Goal: Information Seeking & Learning: Find specific fact

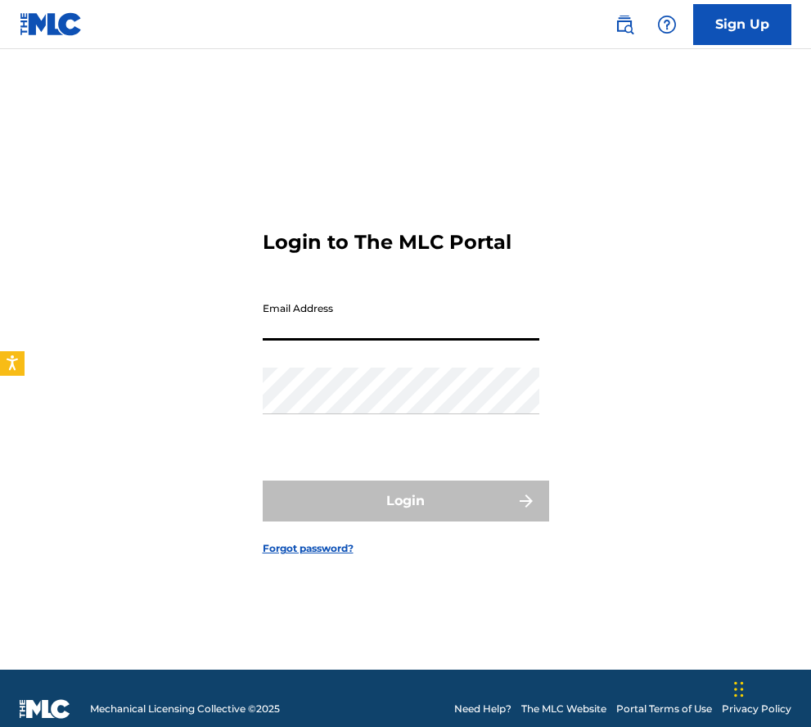
type input "[EMAIL_ADDRESS][DOMAIN_NAME]"
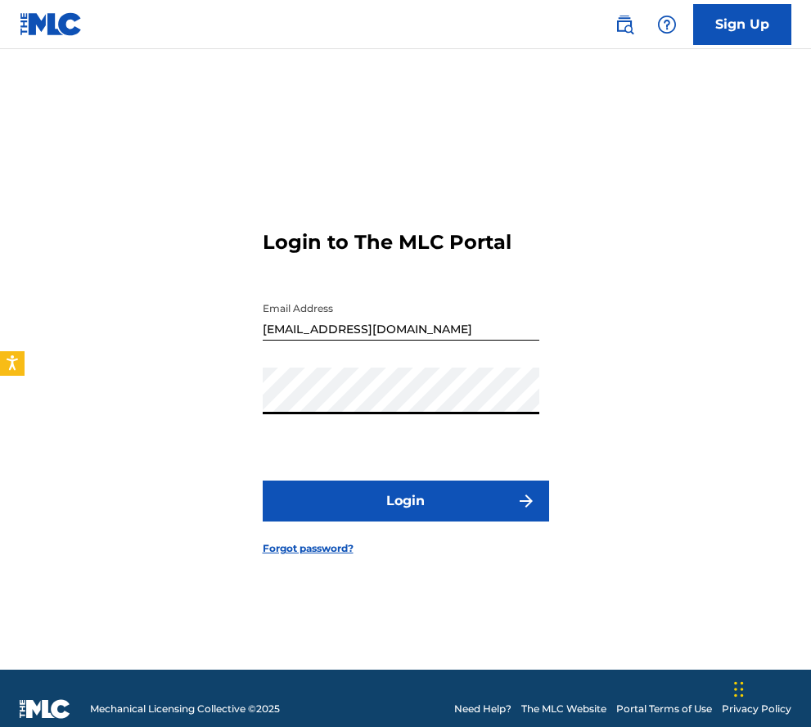
click at [405, 501] on button "Login" at bounding box center [406, 501] width 287 height 41
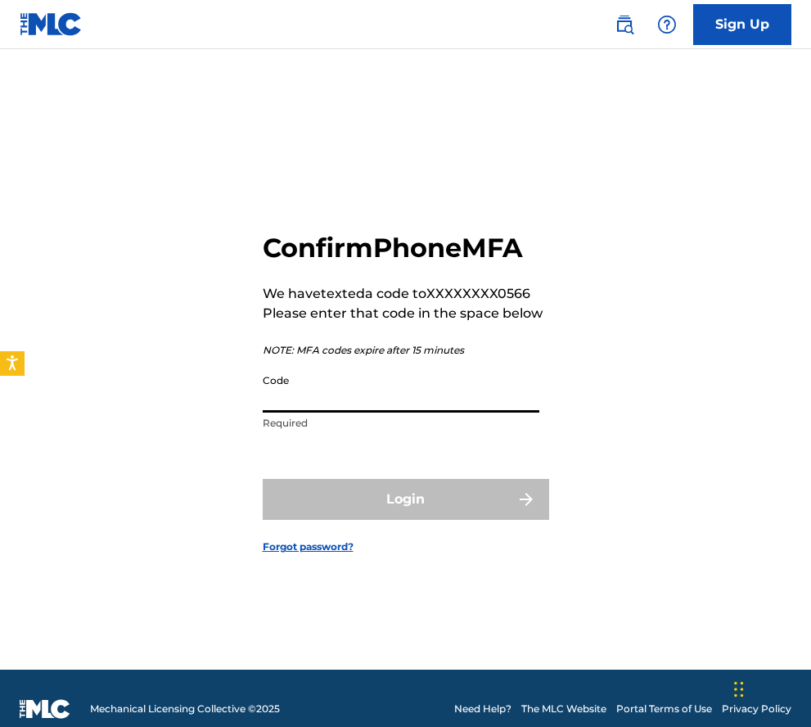
click at [269, 403] on input "Code" at bounding box center [401, 389] width 277 height 47
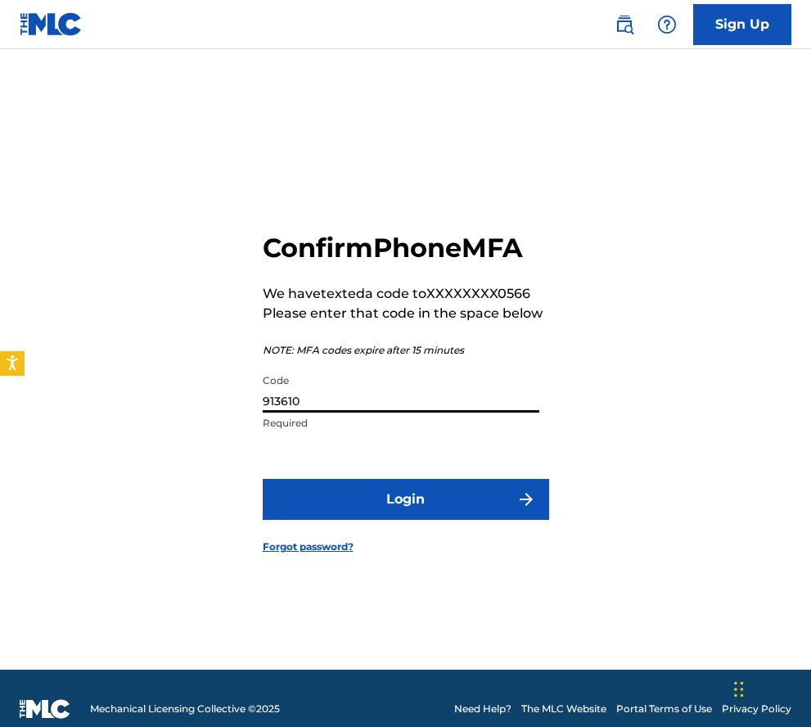
type input "913610"
click at [405, 499] on button "Login" at bounding box center [406, 499] width 287 height 41
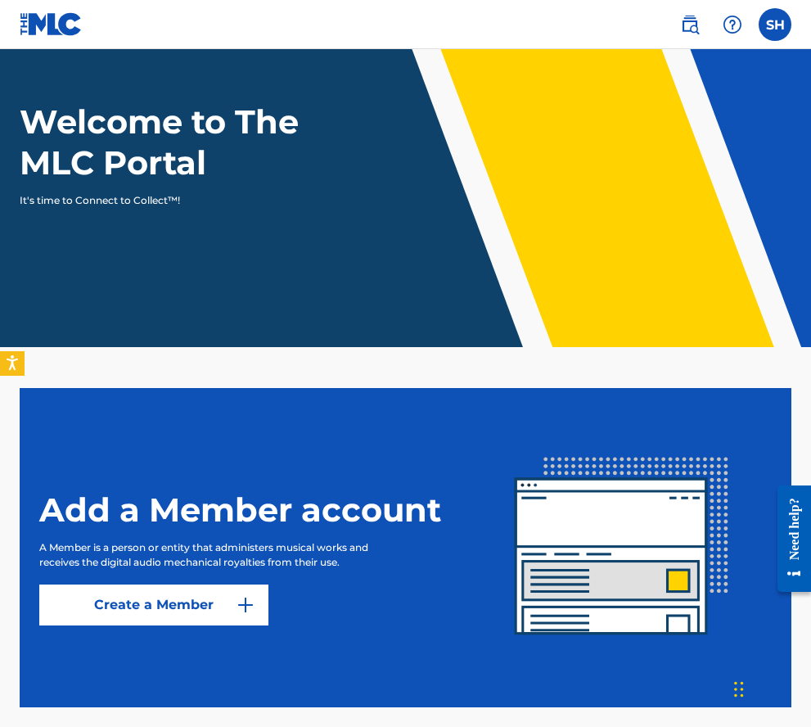
scroll to position [146, 0]
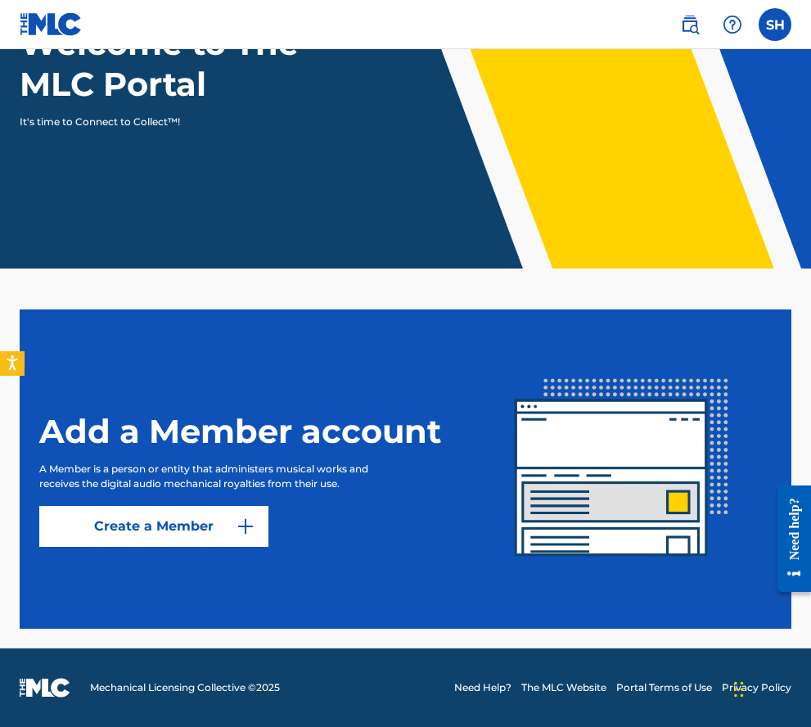
click at [697, 18] on img at bounding box center [690, 25] width 20 height 20
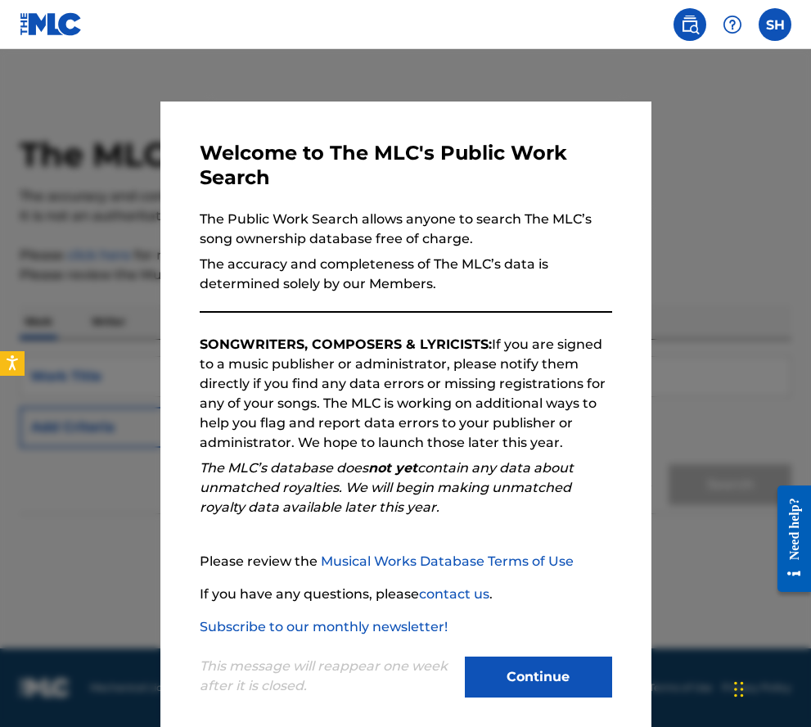
scroll to position [14, 0]
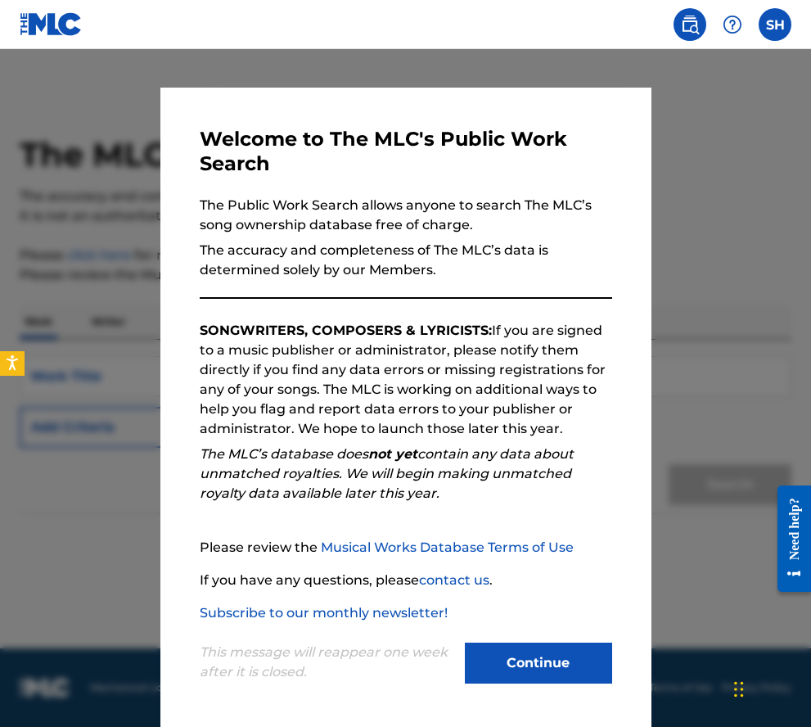
click at [510, 672] on button "Continue" at bounding box center [538, 663] width 147 height 41
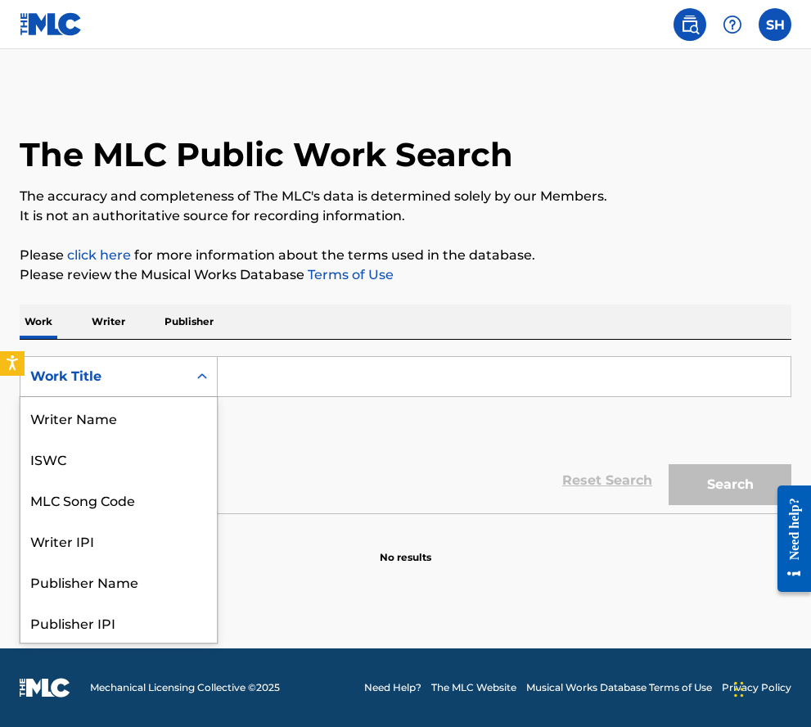
click at [196, 381] on icon "Search Form" at bounding box center [202, 376] width 16 height 16
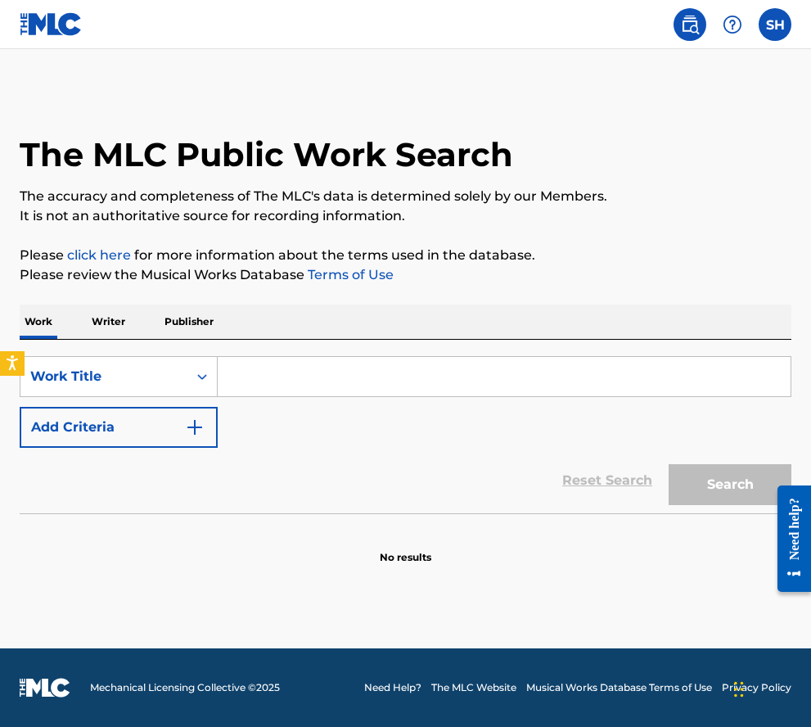
click at [108, 316] on p "Writer" at bounding box center [108, 322] width 43 height 34
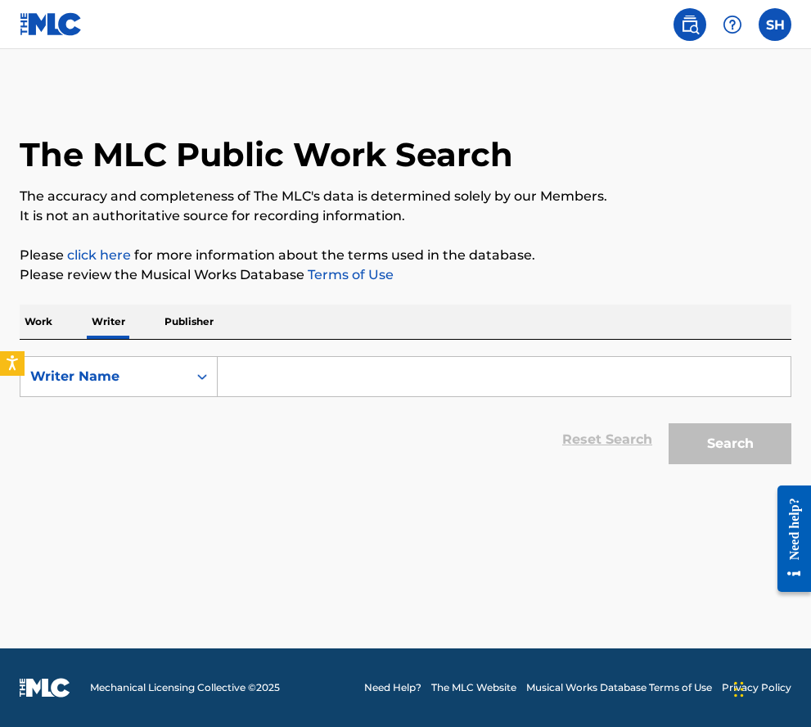
click at [298, 371] on input "Search Form" at bounding box center [504, 376] width 573 height 39
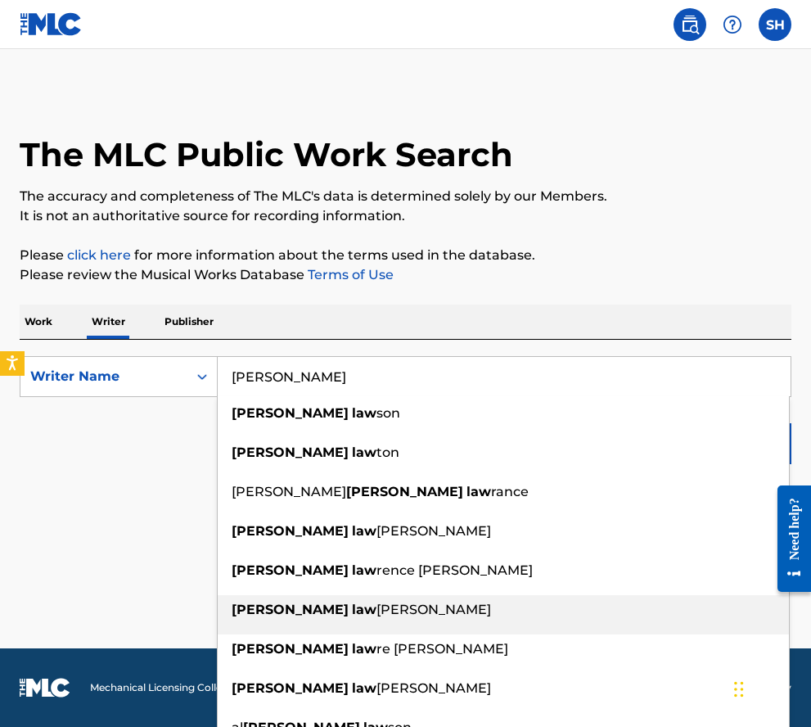
click at [377, 608] on span "[PERSON_NAME]" at bounding box center [434, 610] width 115 height 16
type input "[PERSON_NAME] [PERSON_NAME]"
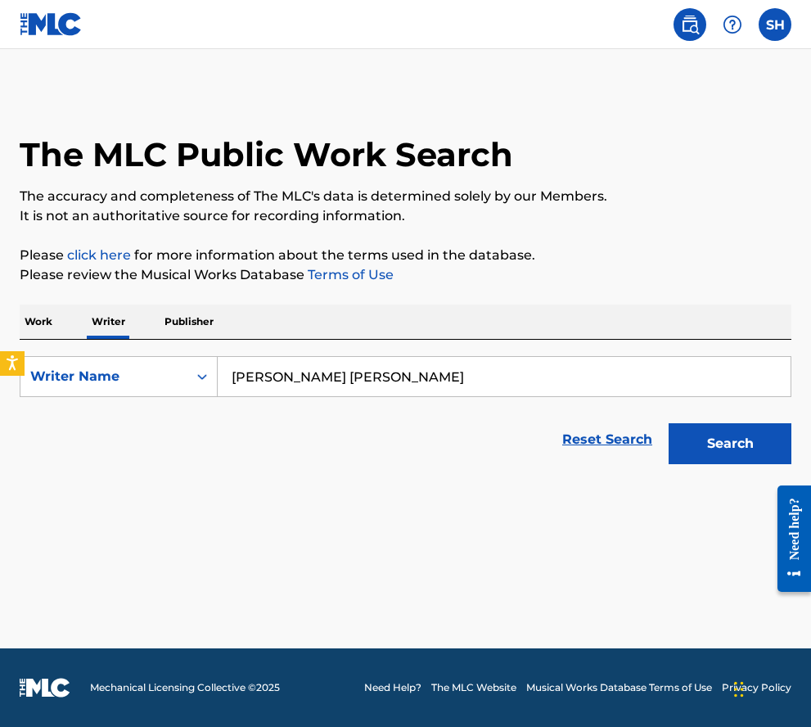
click at [697, 450] on button "Search" at bounding box center [730, 443] width 123 height 41
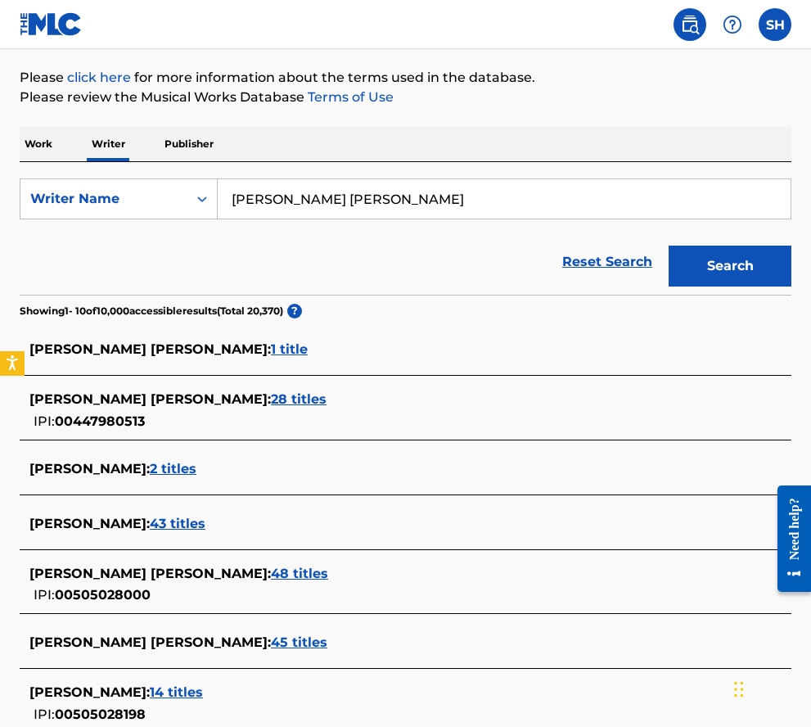
scroll to position [290, 0]
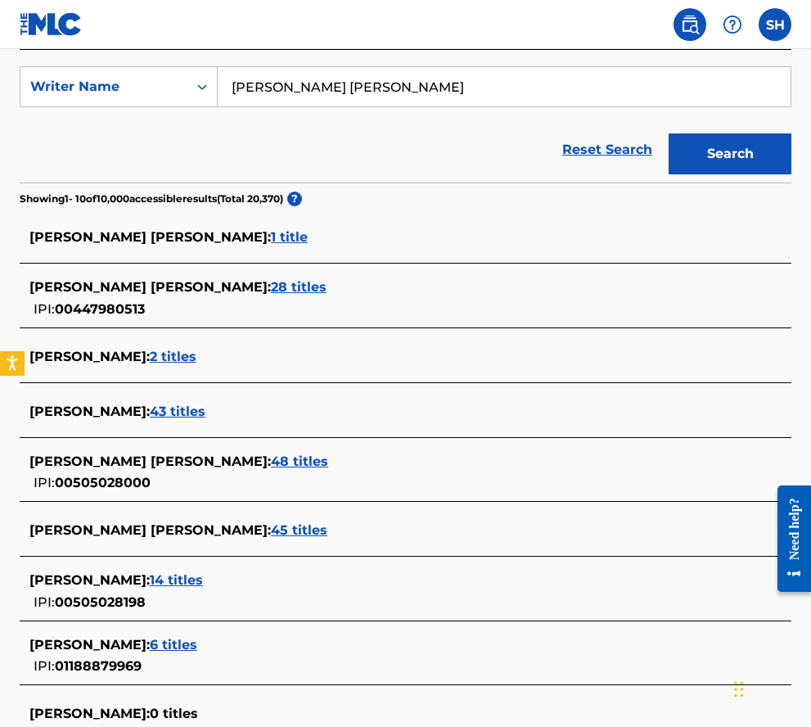
click at [271, 463] on span "48 titles" at bounding box center [299, 462] width 57 height 16
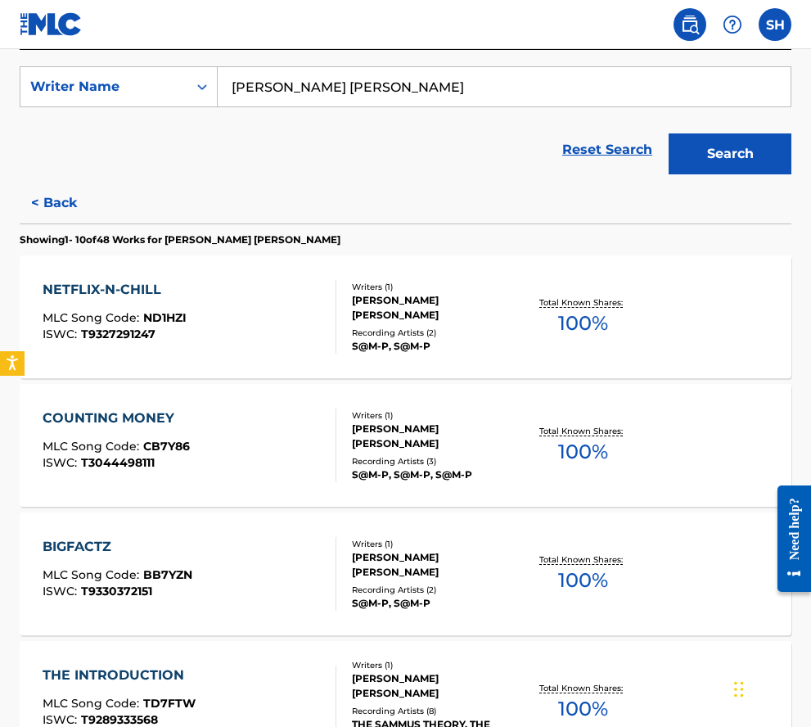
click at [420, 339] on div "S@M-P, S@M-P" at bounding box center [436, 346] width 168 height 15
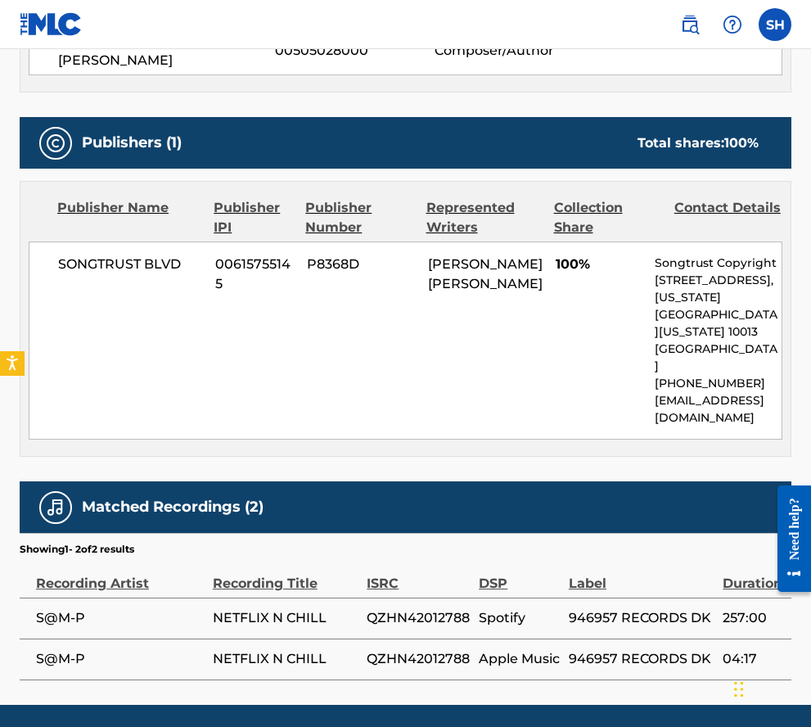
scroll to position [668, 0]
